Goal: Task Accomplishment & Management: Manage account settings

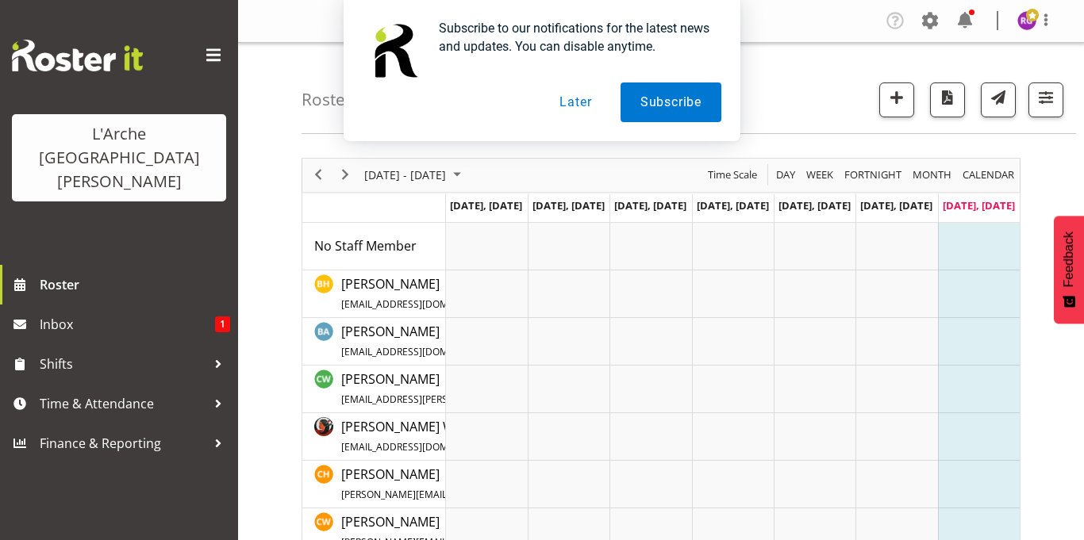
click at [565, 100] on button "Later" at bounding box center [574, 103] width 71 height 40
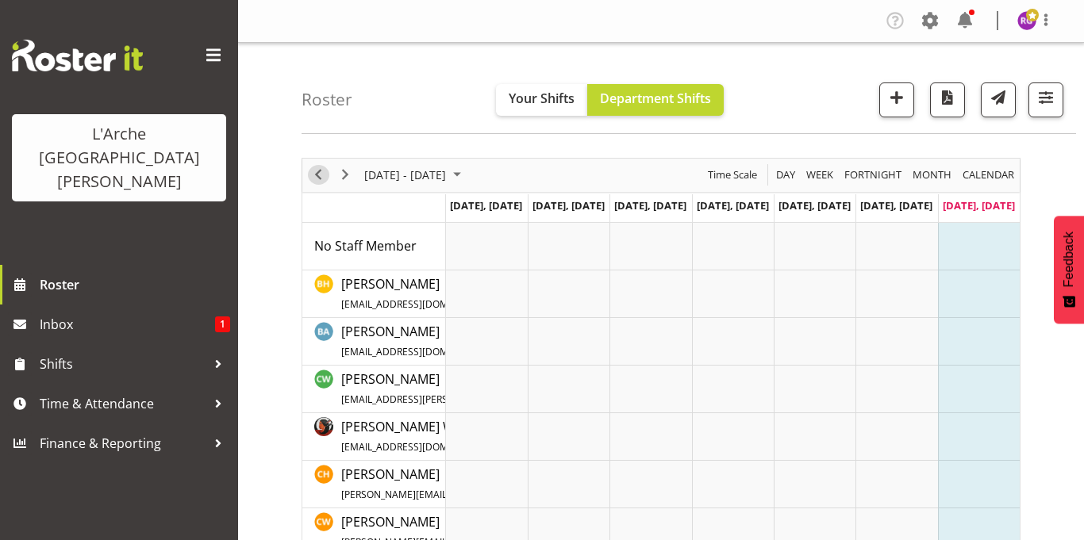
click at [321, 168] on span "Previous" at bounding box center [318, 175] width 19 height 20
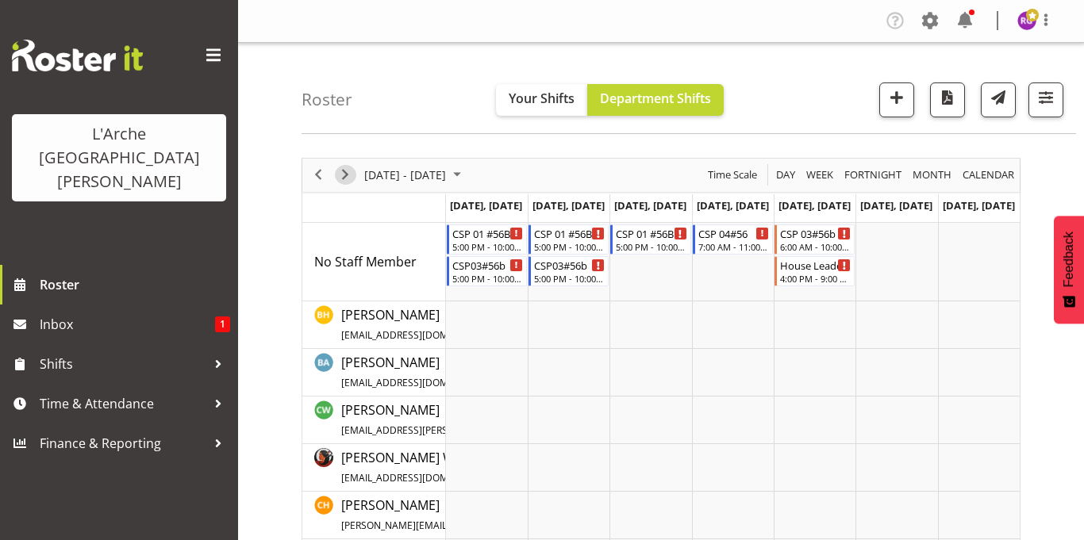
click at [344, 170] on span "Next" at bounding box center [345, 175] width 19 height 20
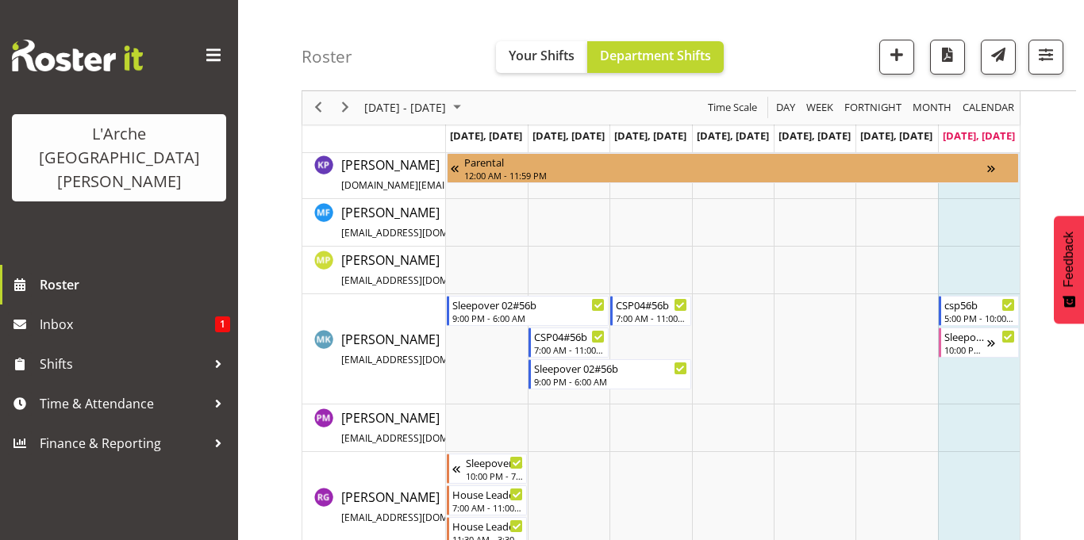
scroll to position [596, 0]
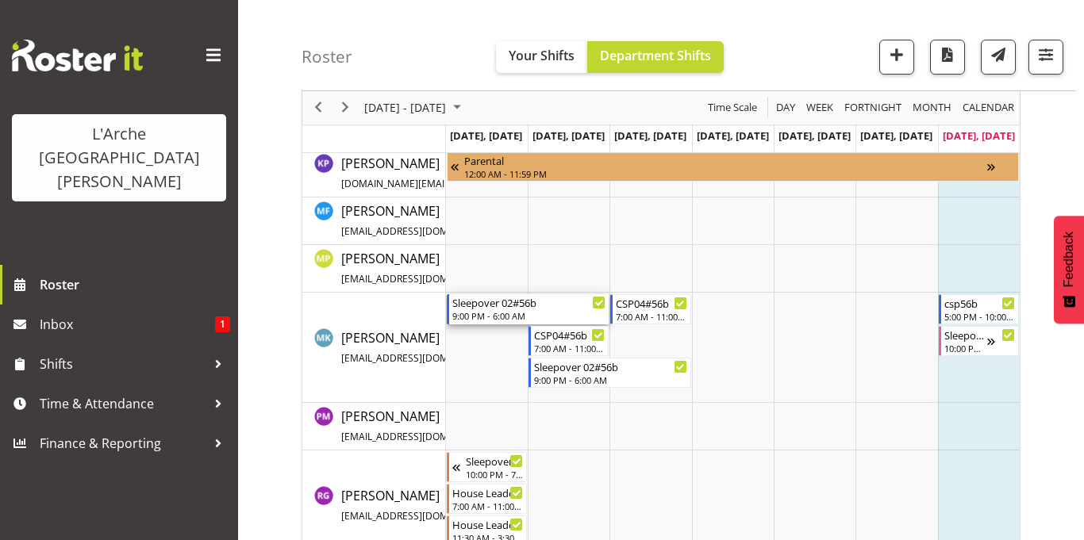
click at [536, 304] on div "Sleepover 02#56b" at bounding box center [529, 302] width 154 height 16
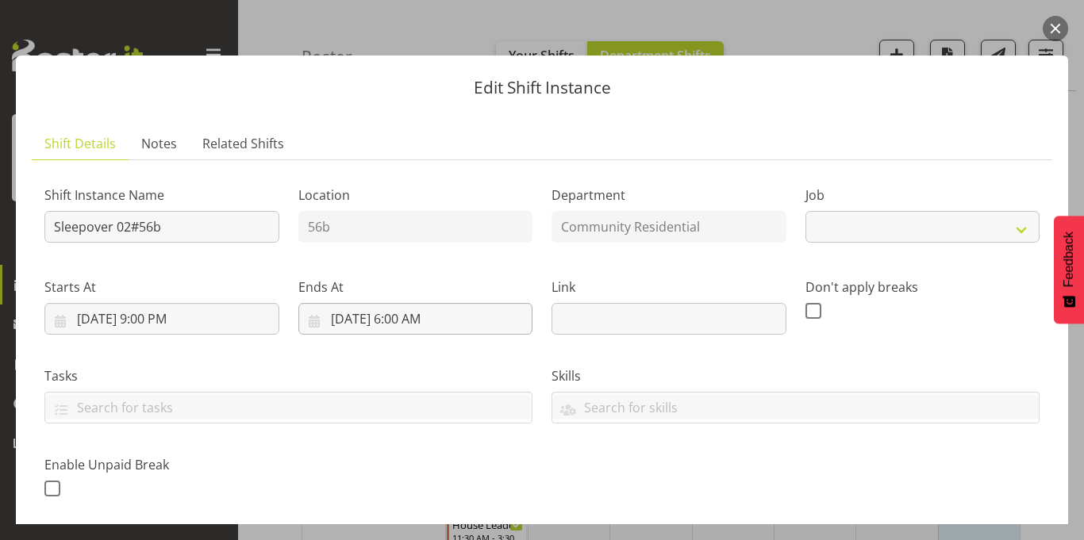
select select "2"
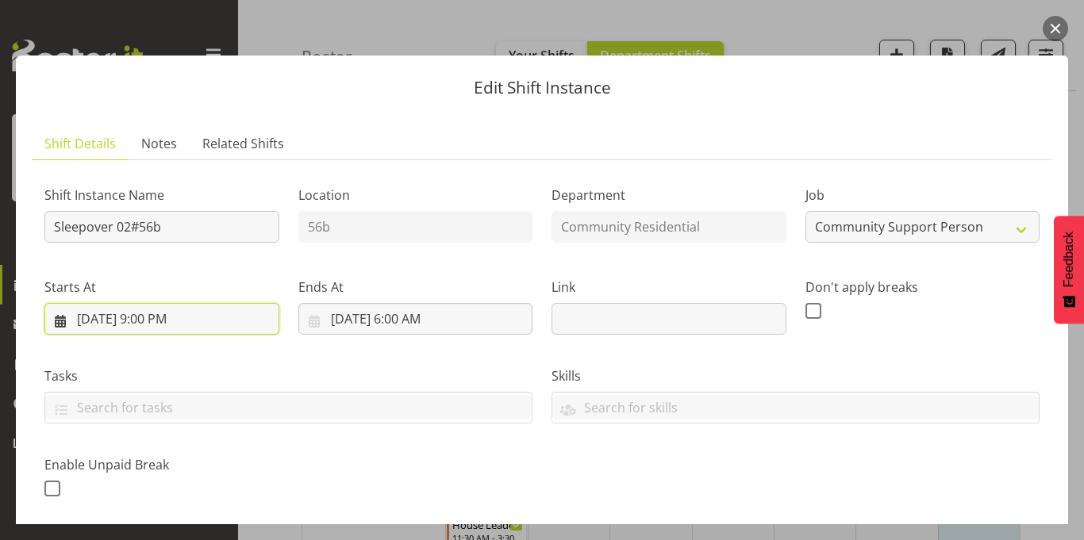
click at [150, 321] on input "[DATE] 9:00 PM" at bounding box center [161, 319] width 235 height 32
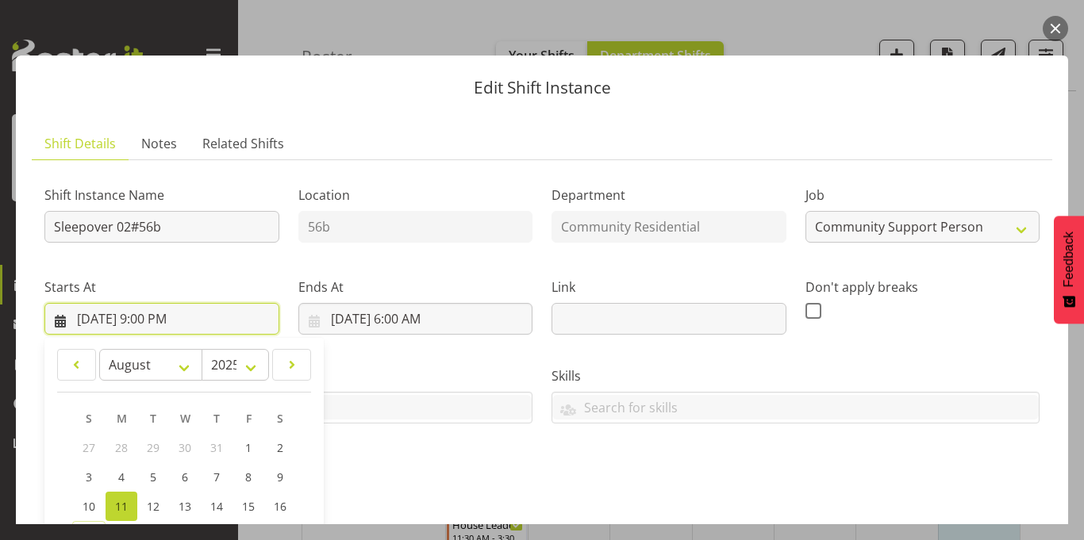
click at [175, 316] on input "[DATE] 9:00 PM" at bounding box center [161, 319] width 235 height 32
click at [168, 316] on input "[DATE] 9:00 PM" at bounding box center [161, 319] width 235 height 32
click at [157, 316] on input "[DATE] 9:00 PM" at bounding box center [161, 319] width 235 height 32
click at [123, 506] on span "11" at bounding box center [121, 506] width 13 height 15
type input "[DATE] 12:00 AM"
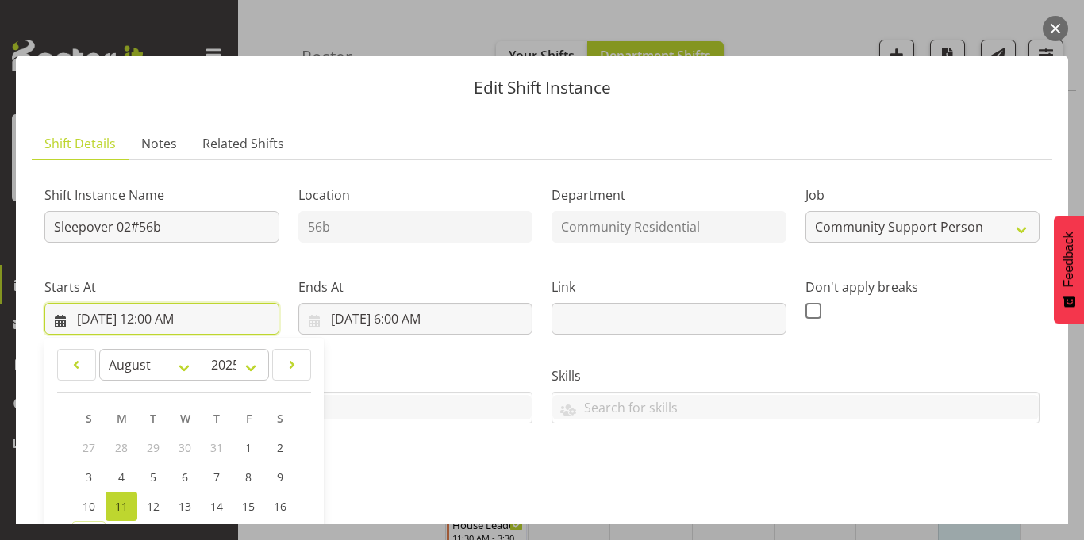
click at [184, 319] on input "[DATE] 12:00 AM" at bounding box center [161, 319] width 235 height 32
click at [340, 291] on label "Ends At" at bounding box center [415, 287] width 235 height 19
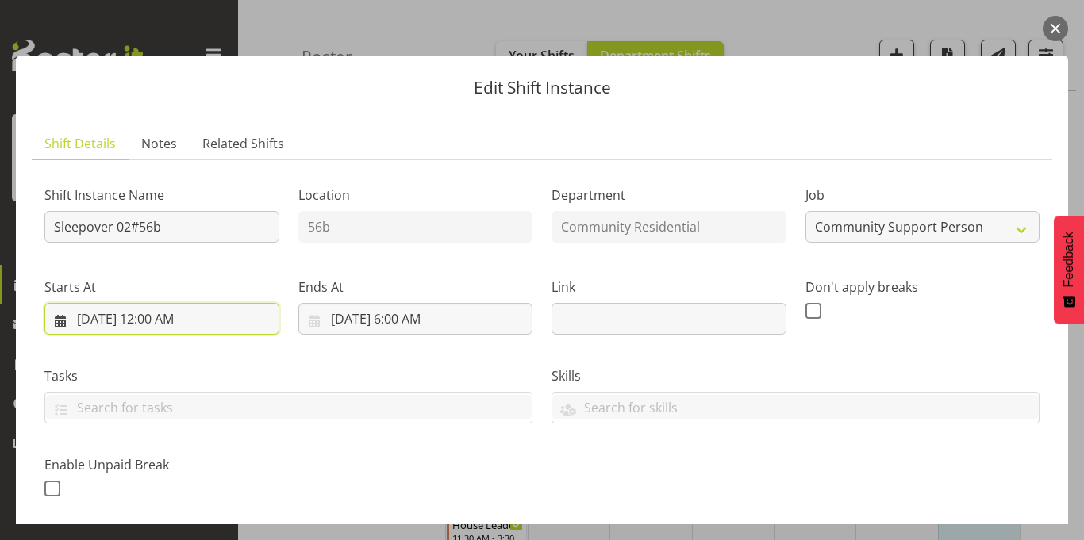
click at [169, 319] on input "[DATE] 12:00 AM" at bounding box center [161, 319] width 235 height 32
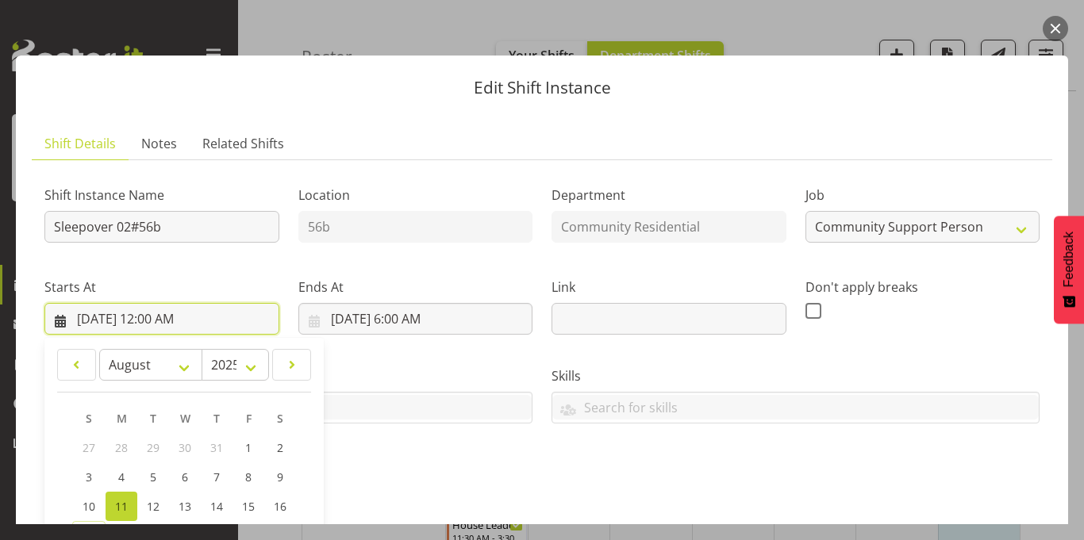
click at [169, 319] on input "[DATE] 12:00 AM" at bounding box center [161, 319] width 235 height 32
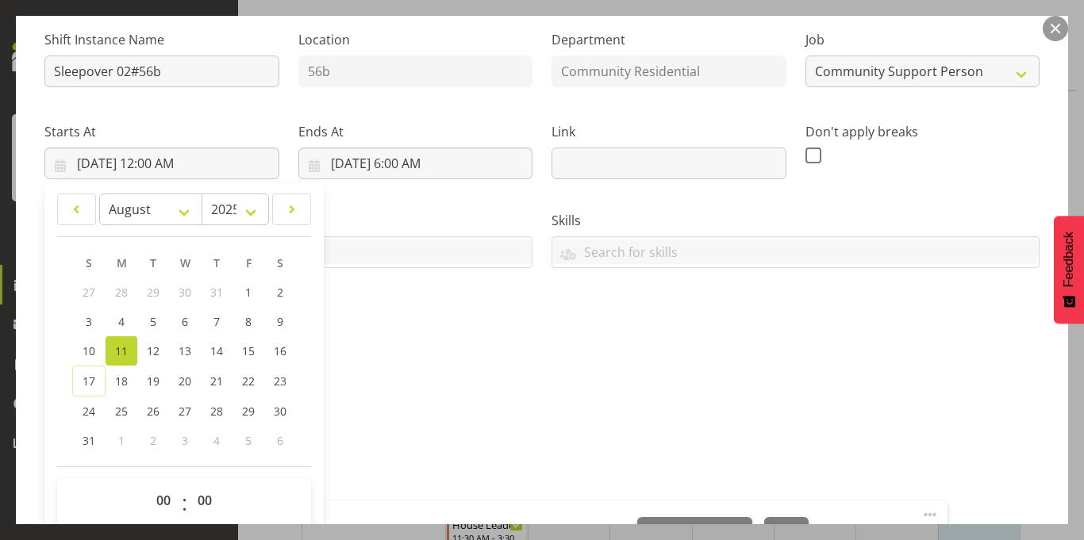
scroll to position [164, 0]
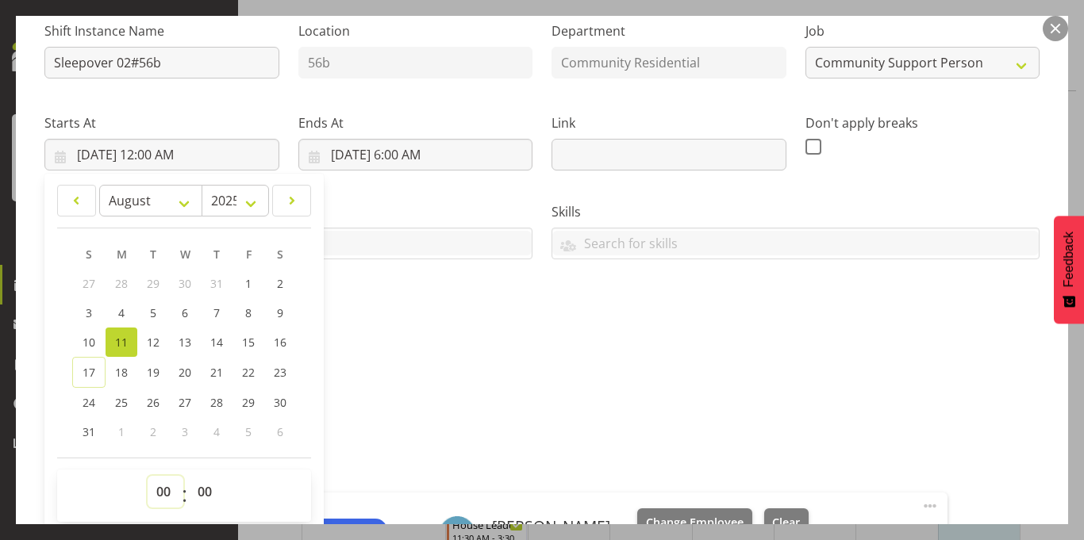
click at [169, 490] on select "00 01 02 03 04 05 06 07 08 09 10 11 12 13 14 15 16 17 18 19 20 21 22 23" at bounding box center [166, 492] width 36 height 32
select select "10"
click at [148, 476] on select "00 01 02 03 04 05 06 07 08 09 10 11 12 13 14 15 16 17 18 19 20 21 22 23" at bounding box center [166, 492] width 36 height 32
type input "[DATE] 10:00 AM"
click at [194, 152] on input "[DATE] 10:00 AM" at bounding box center [161, 155] width 235 height 32
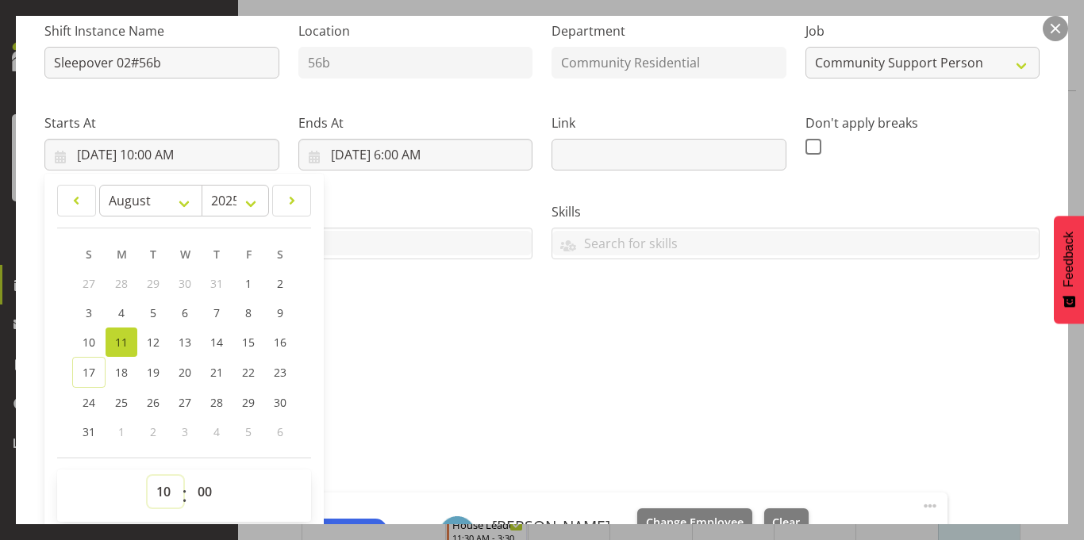
click at [160, 491] on select "00 01 02 03 04 05 06 07 08 09 10 11 12 13 14 15 16 17 18 19 20 21 22 23" at bounding box center [166, 492] width 36 height 32
select select "22"
click at [148, 476] on select "00 01 02 03 04 05 06 07 08 09 10 11 12 13 14 15 16 17 18 19 20 21 22 23" at bounding box center [166, 492] width 36 height 32
type input "[DATE] 10:00 PM"
click at [409, 154] on input "[DATE] 6:00 AM" at bounding box center [415, 155] width 235 height 32
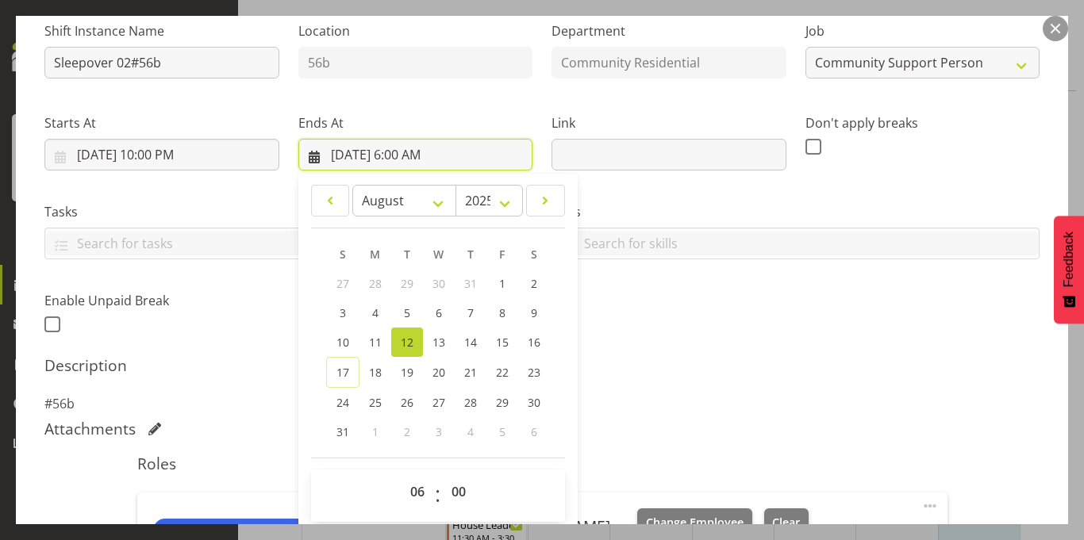
click at [431, 153] on input "[DATE] 6:00 AM" at bounding box center [415, 155] width 235 height 32
click at [421, 489] on select "00 01 02 03 04 05 06 07 08 09 10 11 12 13 14 15 16 17 18 19 20 21 22 23" at bounding box center [419, 492] width 36 height 32
select select "7"
click at [401, 476] on select "00 01 02 03 04 05 06 07 08 09 10 11 12 13 14 15 16 17 18 19 20 21 22 23" at bounding box center [419, 492] width 36 height 32
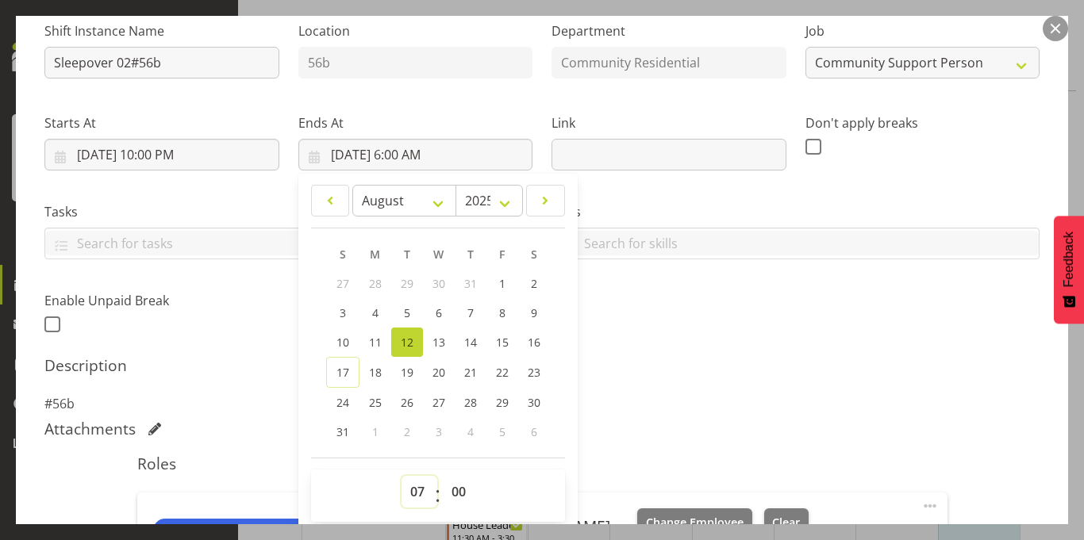
type input "[DATE] 7:00 AM"
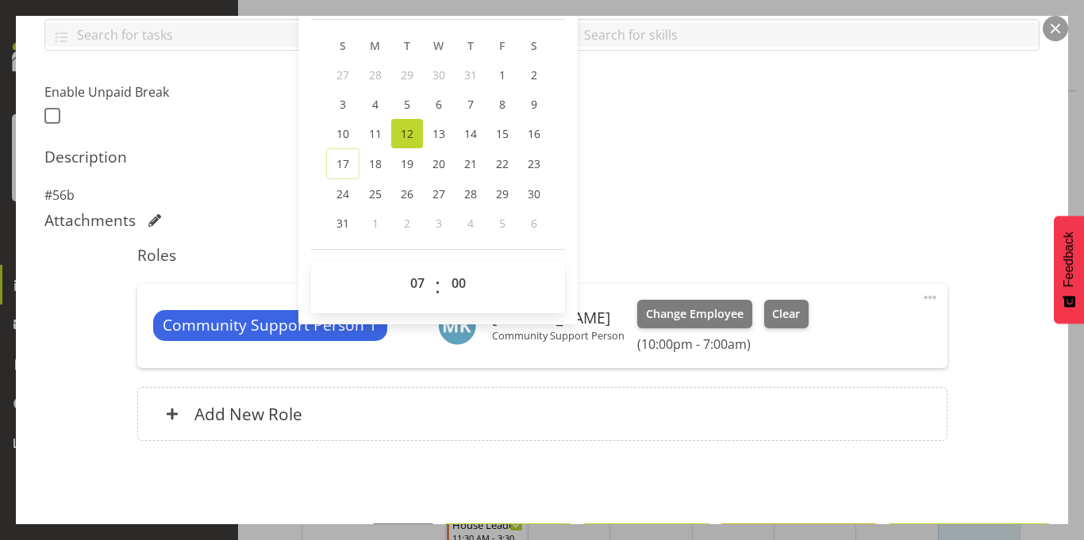
scroll to position [431, 0]
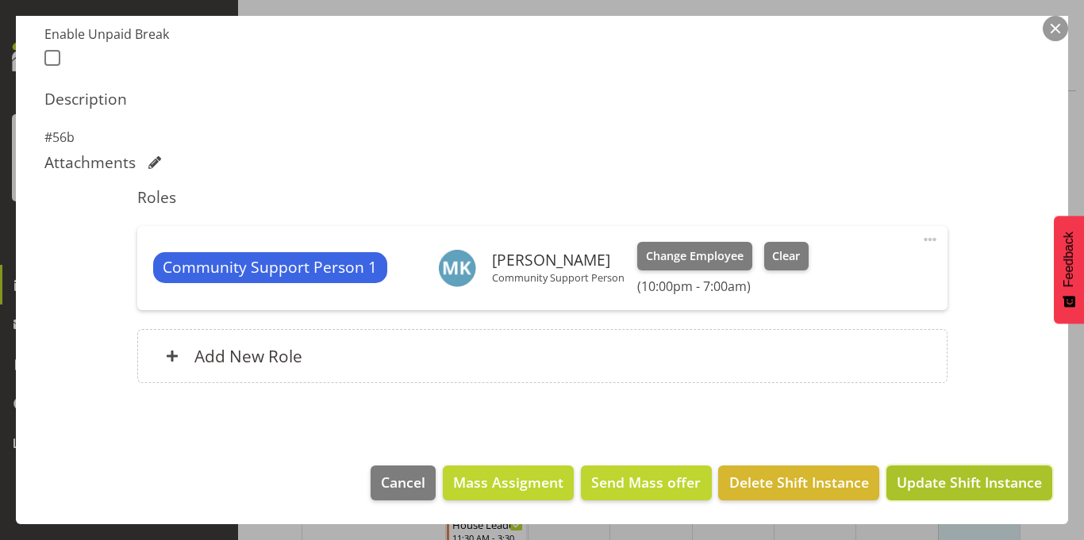
click at [946, 484] on span "Update Shift Instance" at bounding box center [969, 482] width 145 height 21
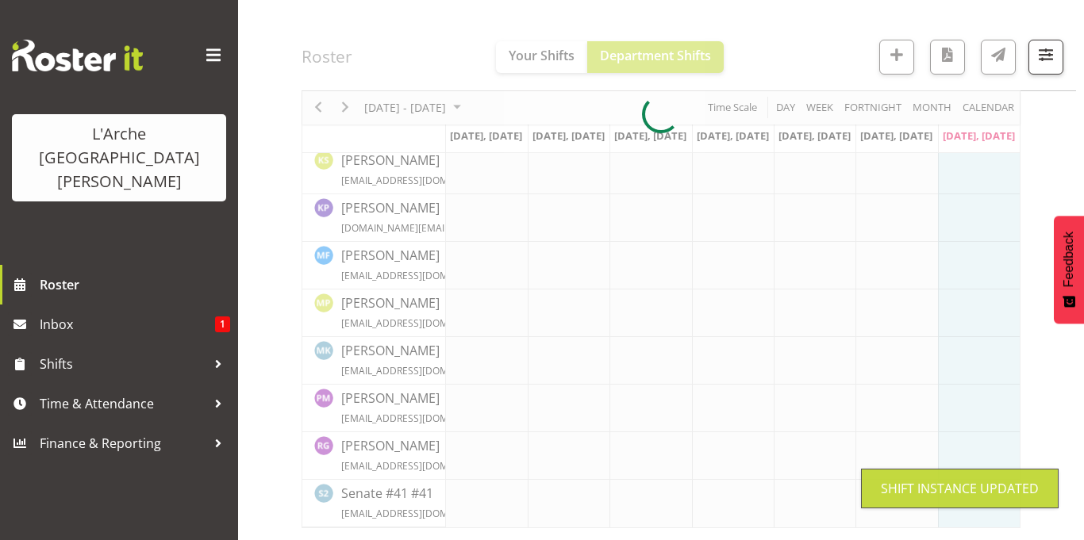
scroll to position [457, 0]
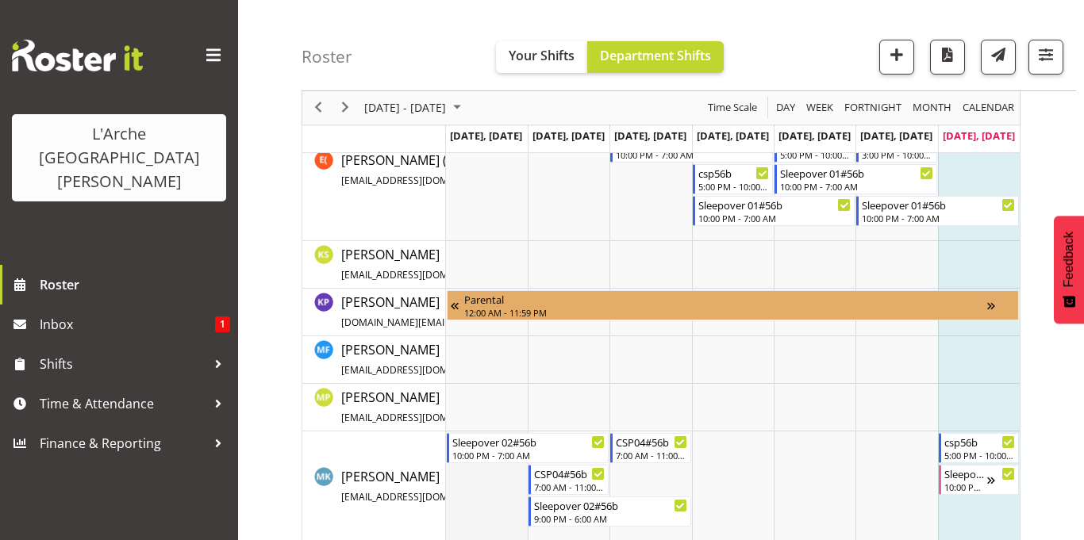
click at [465, 493] on td "Timeline Week of August 17, 2025" at bounding box center [487, 487] width 82 height 110
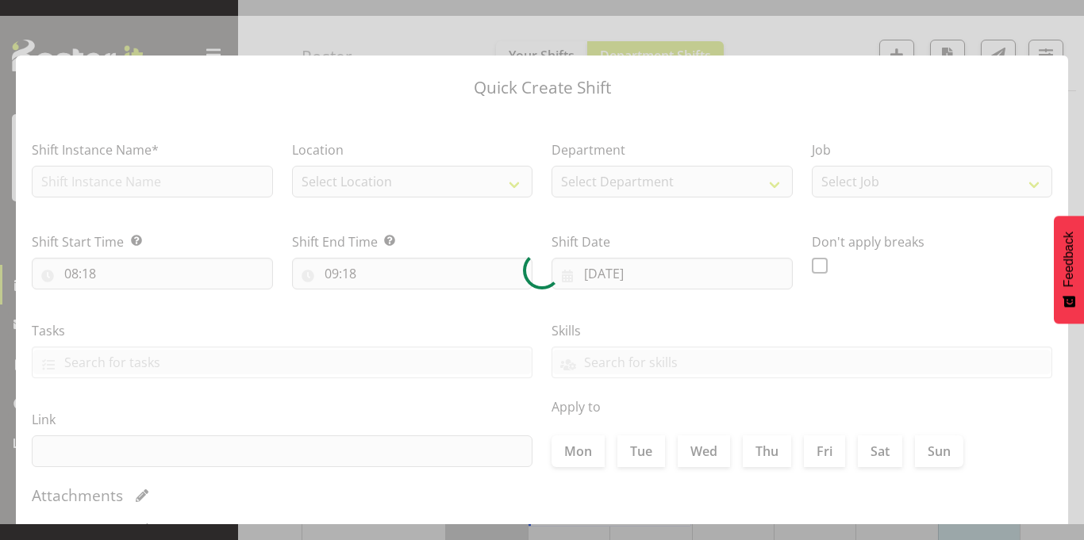
scroll to position [458, 0]
click at [306, 265] on div at bounding box center [542, 270] width 1084 height 509
click at [1055, 21] on div at bounding box center [542, 270] width 1084 height 509
